Goal: Task Accomplishment & Management: Use online tool/utility

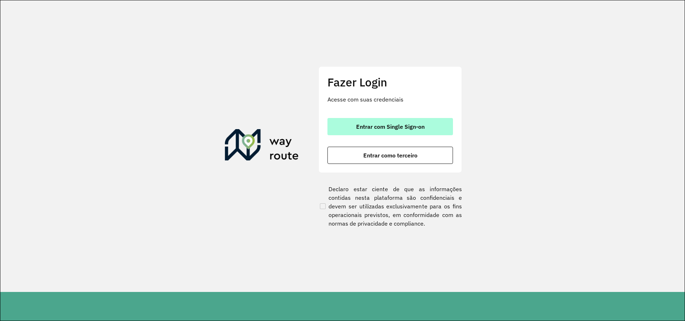
click at [379, 122] on button "Entrar com Single Sign-on" at bounding box center [391, 126] width 126 height 17
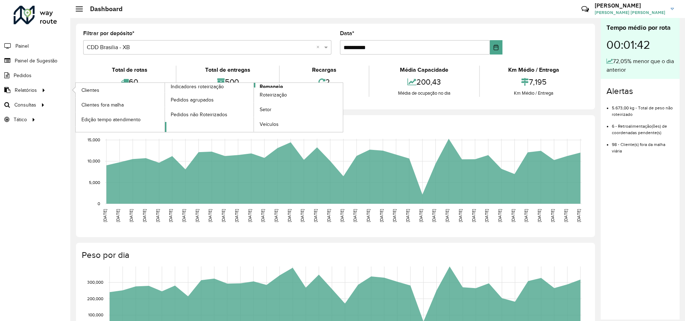
click at [272, 85] on span "Romaneio" at bounding box center [271, 87] width 23 height 8
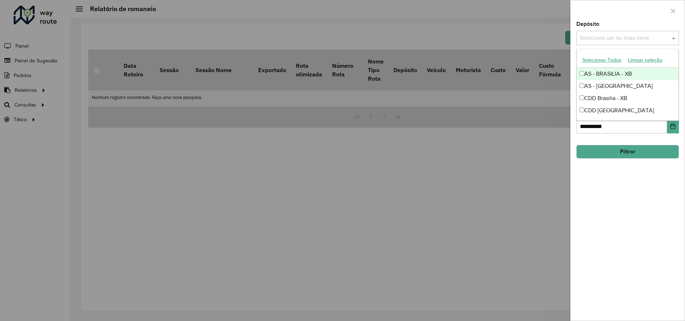
click at [625, 37] on input "text" at bounding box center [624, 38] width 92 height 9
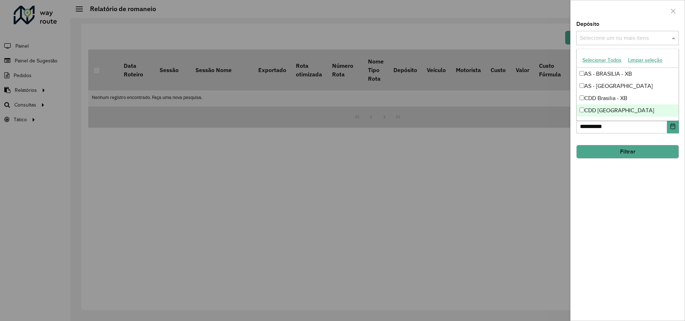
click at [611, 113] on div "CDD [GEOGRAPHIC_DATA]" at bounding box center [628, 110] width 102 height 12
click at [628, 183] on div "**********" at bounding box center [628, 171] width 114 height 299
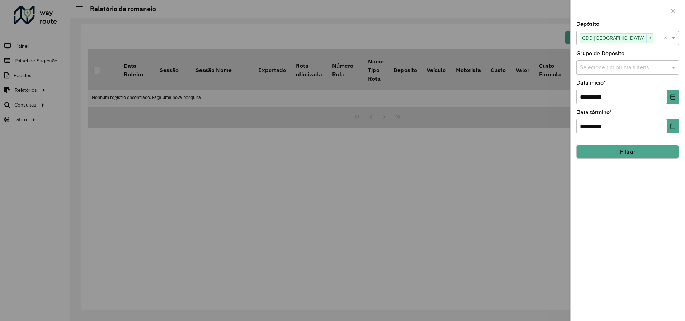
click at [625, 154] on button "Filtrar" at bounding box center [628, 152] width 103 height 14
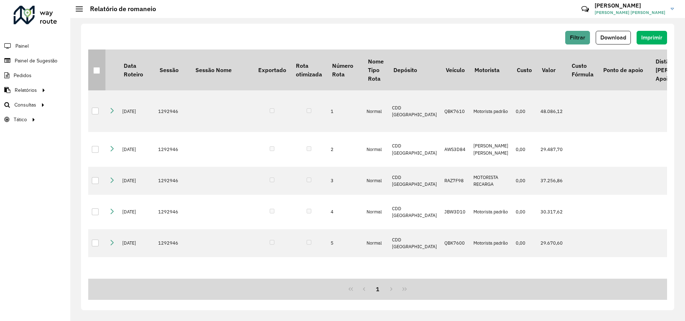
click at [97, 70] on div at bounding box center [96, 70] width 7 height 7
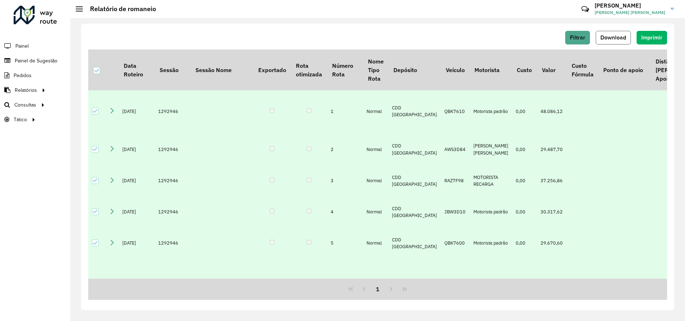
click at [619, 42] on button "Download" at bounding box center [613, 38] width 35 height 14
